Goal: Task Accomplishment & Management: Complete application form

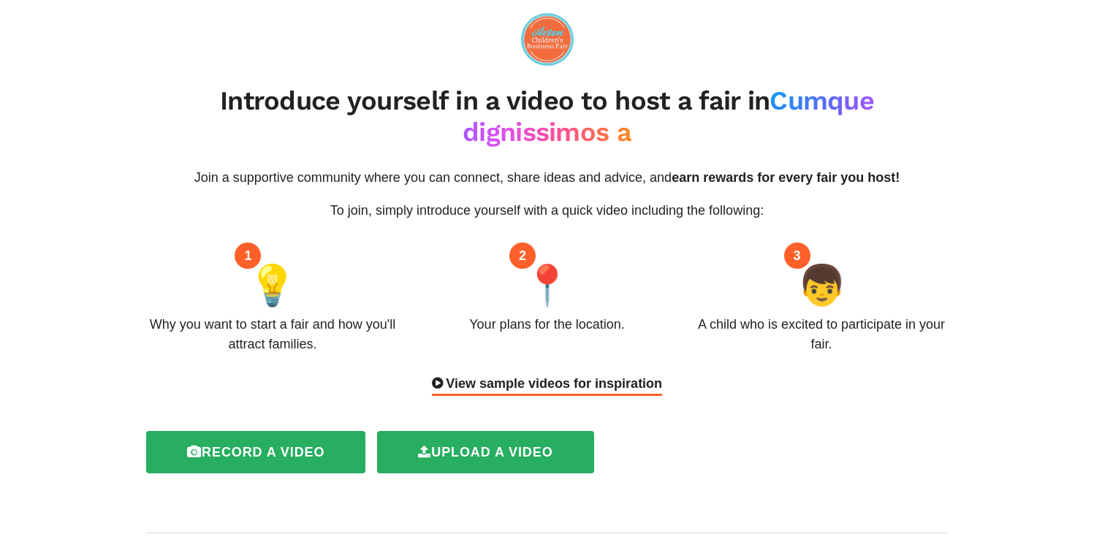
scroll to position [101, 0]
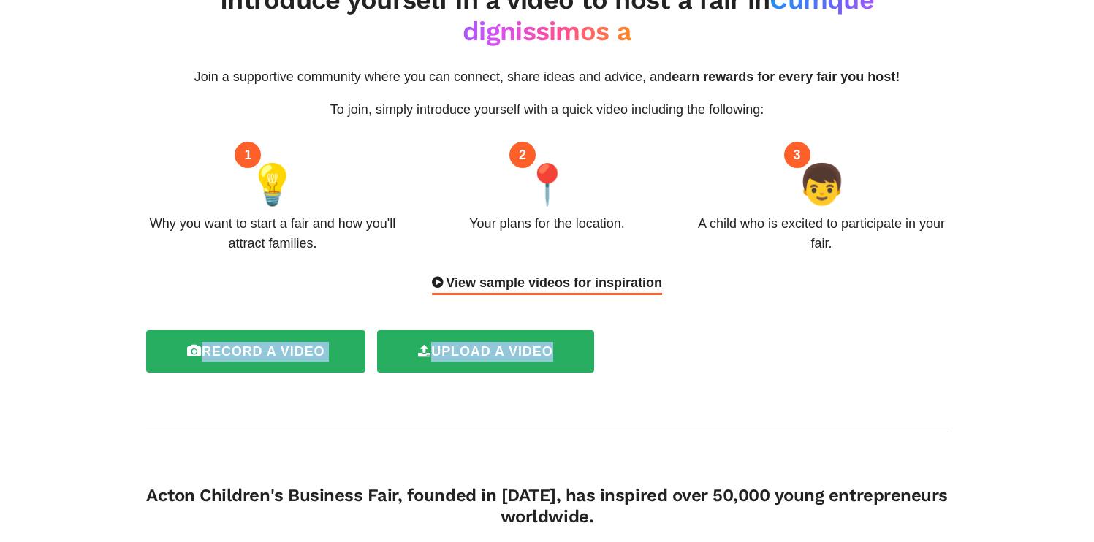
drag, startPoint x: 206, startPoint y: 319, endPoint x: 645, endPoint y: 406, distance: 447.7
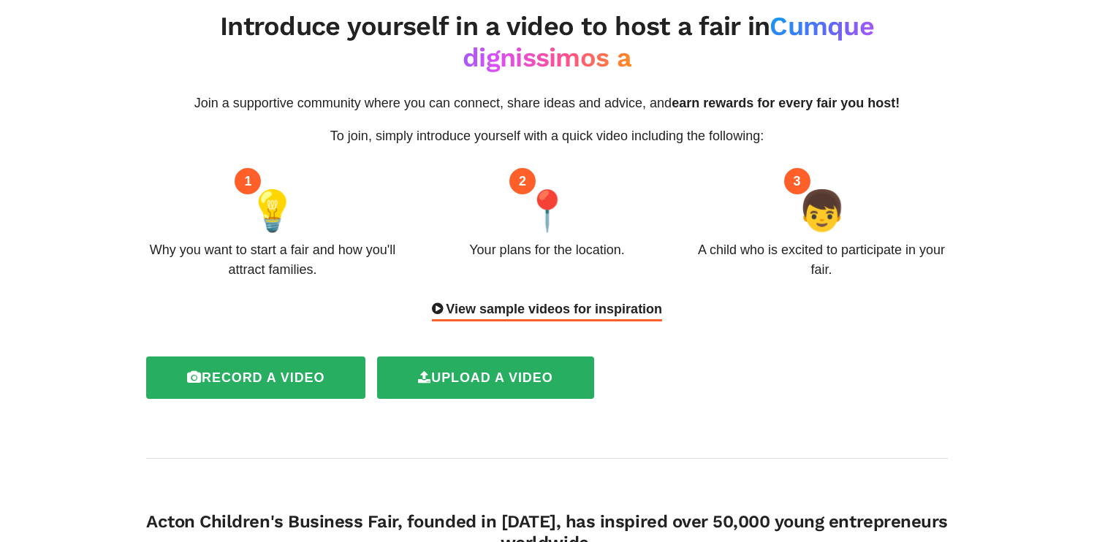
scroll to position [0, 0]
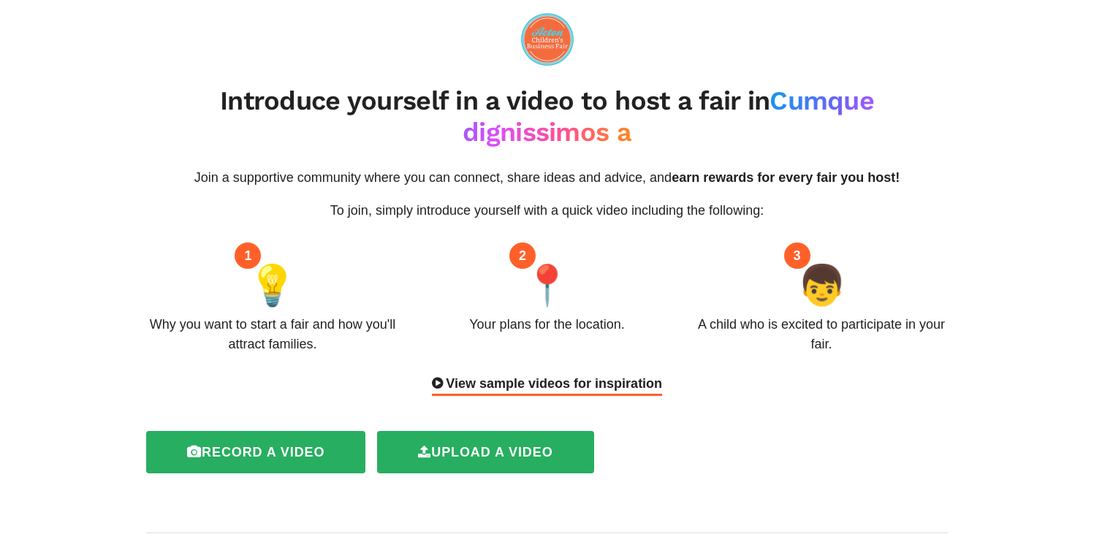
click at [574, 394] on div "View sample videos for inspiration" at bounding box center [547, 385] width 230 height 22
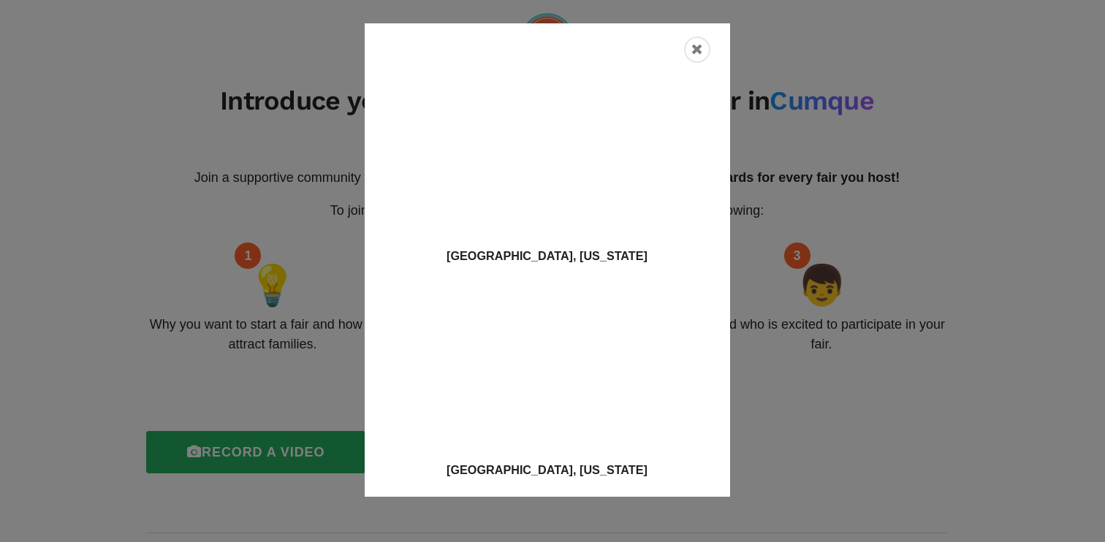
click at [264, 330] on div "[GEOGRAPHIC_DATA], [US_STATE] [GEOGRAPHIC_DATA], [US_STATE]" at bounding box center [552, 271] width 1105 height 542
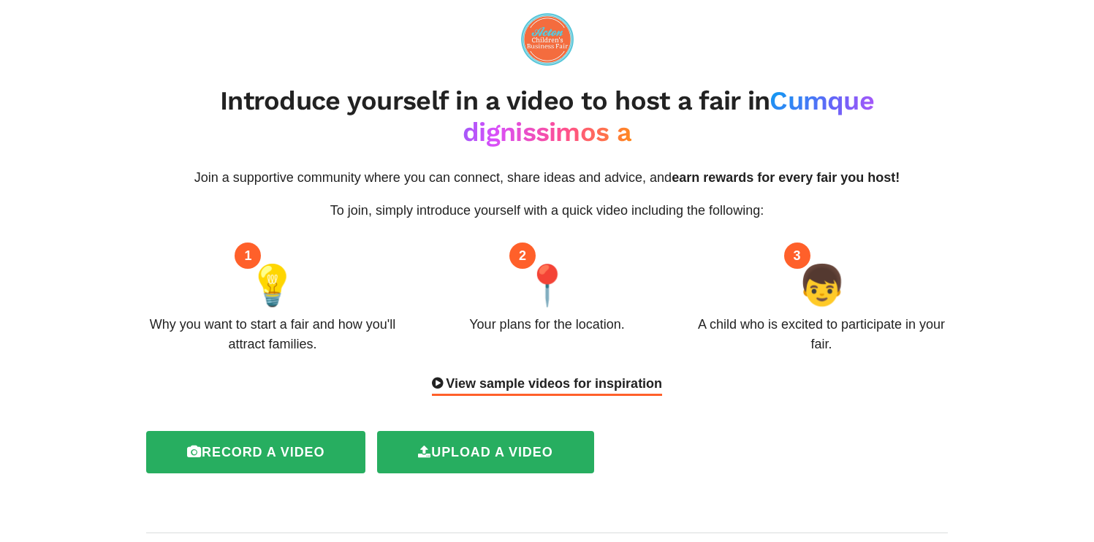
click at [233, 334] on div "Why you want to start a fair and how you'll attract families." at bounding box center [272, 334] width 253 height 39
click at [550, 333] on div "Your plans for the location." at bounding box center [546, 325] width 155 height 20
click at [814, 336] on div "A child who is excited to participate in your fair." at bounding box center [821, 334] width 253 height 39
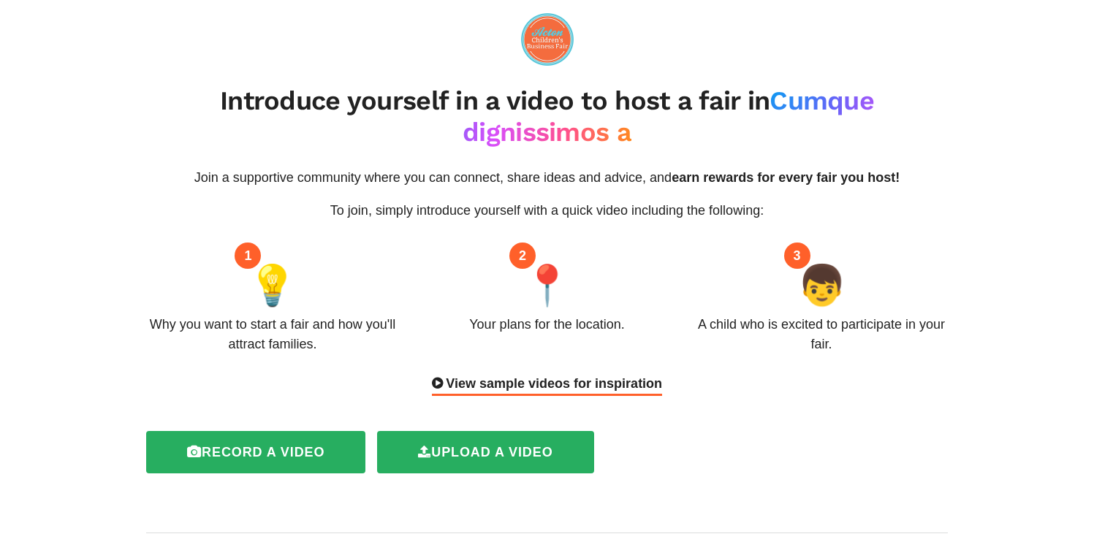
click at [814, 336] on div "A child who is excited to participate in your fair." at bounding box center [821, 334] width 253 height 39
